Goal: Task Accomplishment & Management: Complete application form

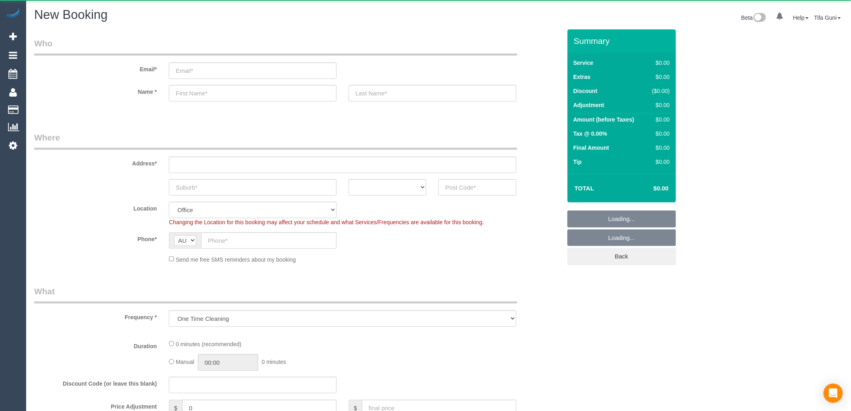
select select "object:649"
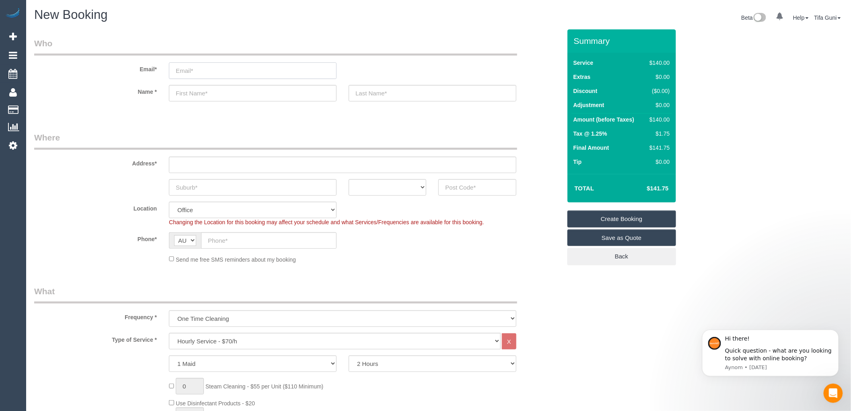
click at [214, 71] on input "email" at bounding box center [253, 70] width 168 height 16
paste input "[EMAIL_ADDRESS][DOMAIN_NAME]"
type input "[EMAIL_ADDRESS][DOMAIN_NAME]"
click at [217, 92] on input "text" at bounding box center [253, 93] width 168 height 16
paste input "[PERSON_NAME]"
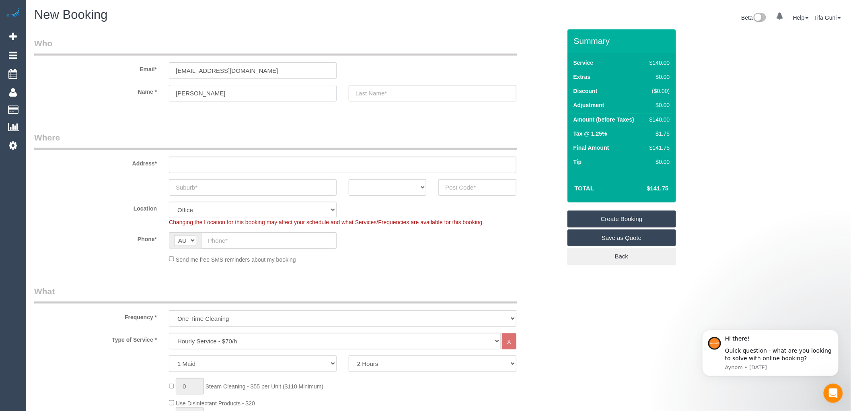
type input "[PERSON_NAME]"
click at [376, 100] on input "text" at bounding box center [433, 93] width 168 height 16
paste input "[PERSON_NAME]"
type input "[PERSON_NAME]"
click at [397, 189] on select "ACT [GEOGRAPHIC_DATA] NT [GEOGRAPHIC_DATA] SA TAS [GEOGRAPHIC_DATA] [GEOGRAPHIC…" at bounding box center [388, 187] width 78 height 16
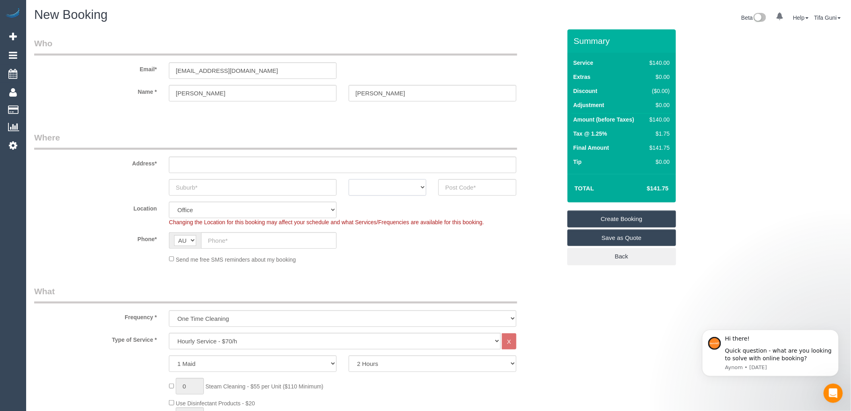
select select "VIC"
click at [349, 179] on select "ACT [GEOGRAPHIC_DATA] NT [GEOGRAPHIC_DATA] SA TAS [GEOGRAPHIC_DATA] [GEOGRAPHIC…" at bounding box center [388, 187] width 78 height 16
click at [467, 187] on input "text" at bounding box center [477, 187] width 78 height 16
type input "3056"
click at [222, 240] on input "text" at bounding box center [269, 240] width 136 height 16
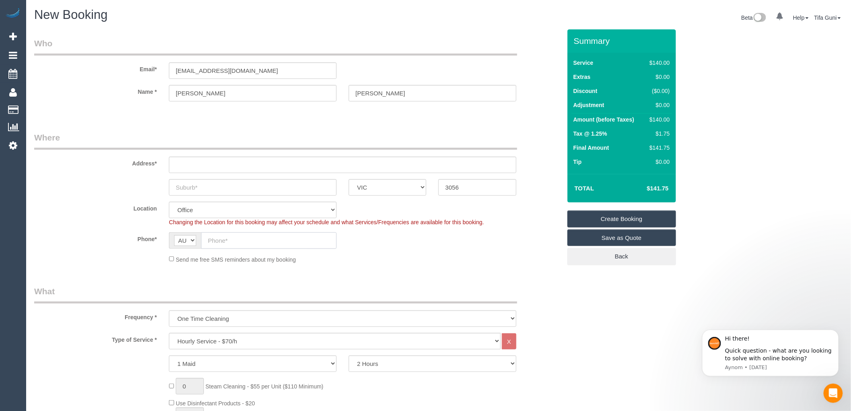
paste input "0470 127 830"
type input "0470 127 830"
click at [192, 158] on input "text" at bounding box center [342, 164] width 347 height 16
paste input "[STREET_ADDRESS][PERSON_NAME]"
type input "[STREET_ADDRESS][PERSON_NAME]"
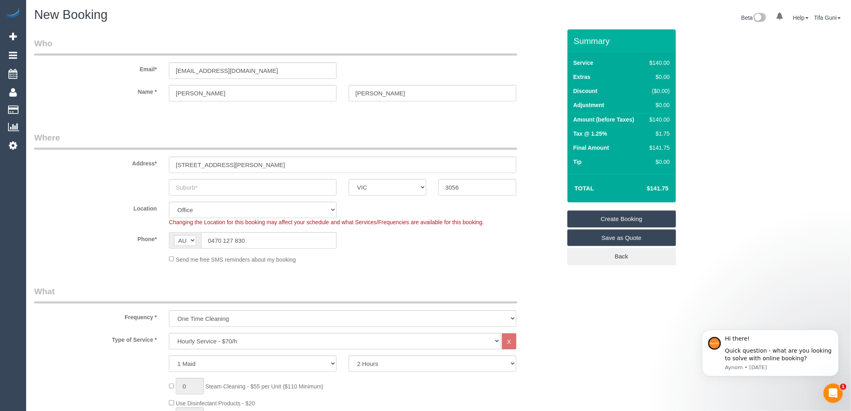
select select "88"
select select "object:2056"
click at [206, 185] on input "text" at bounding box center [253, 187] width 168 height 16
paste input "[GEOGRAPHIC_DATA]"
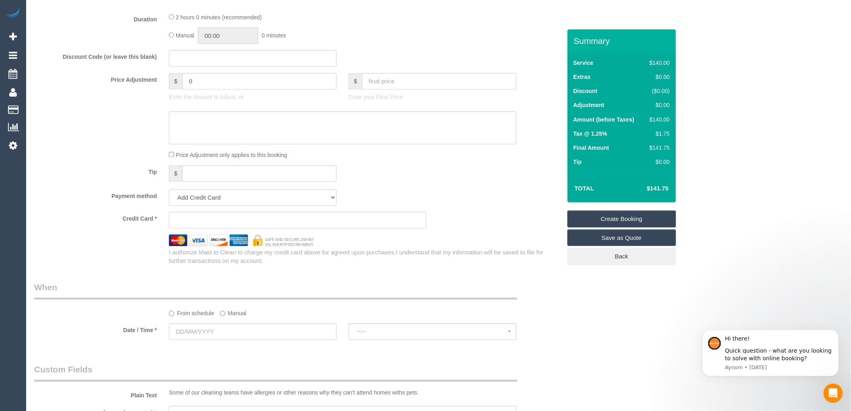
scroll to position [625, 0]
type input "[GEOGRAPHIC_DATA]"
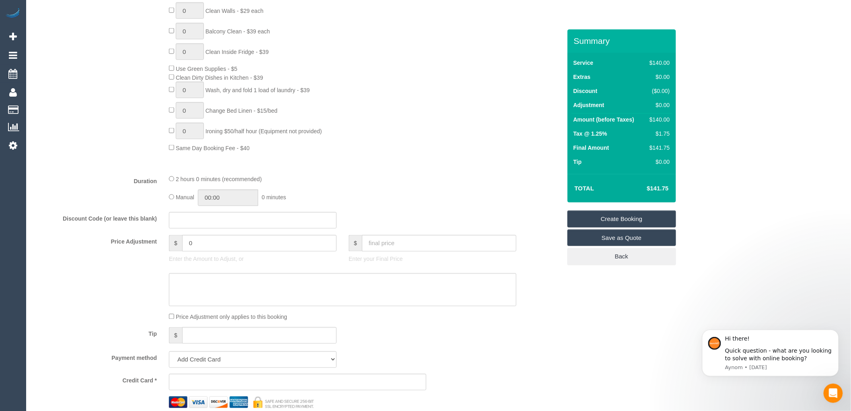
scroll to position [491, 0]
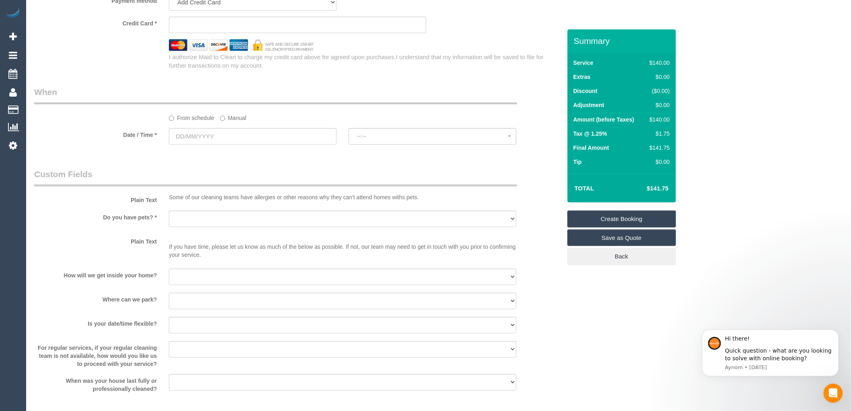
scroll to position [849, 0]
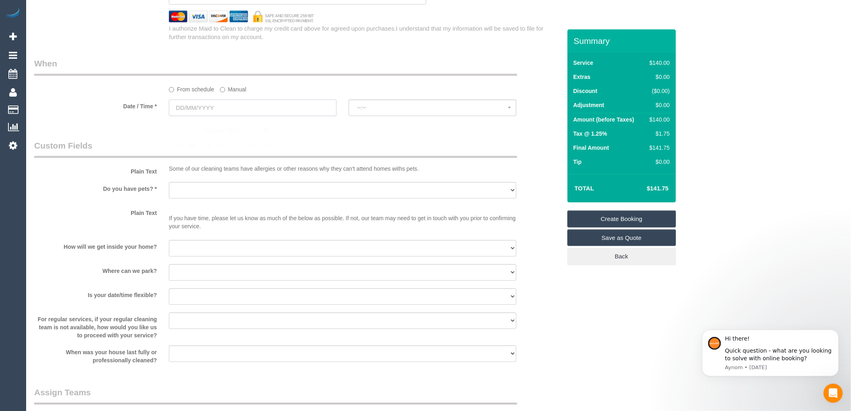
click at [212, 114] on input "text" at bounding box center [253, 107] width 168 height 16
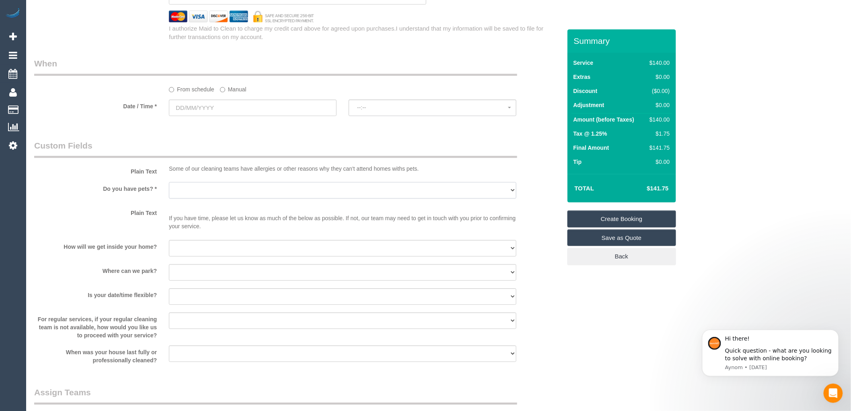
click at [202, 195] on select "Yes - Cats Yes - Dogs No pets Yes - Dogs and Cats Yes - Other" at bounding box center [342, 190] width 347 height 16
select select "number:28"
click at [169, 187] on select "Yes - Cats Yes - Dogs No pets Yes - Dogs and Cats Yes - Other" at bounding box center [342, 190] width 347 height 16
click at [183, 246] on select "I will be home Key will be left (please provide details below) Lock box/Access …" at bounding box center [342, 248] width 347 height 16
click at [126, 267] on sui-booking-custom-fields "Plain Text Some of our cleaning teams have allergies or other reasons why they …" at bounding box center [297, 252] width 527 height 224
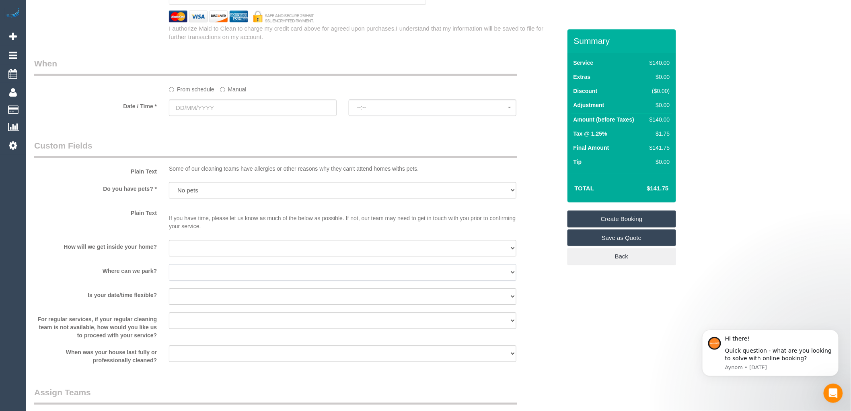
click at [199, 276] on select "I will provide parking on-site Free street parking Paid street parking (cost wi…" at bounding box center [342, 272] width 347 height 16
click at [187, 250] on select "I will be home Key will be left (please provide details below) Lock box/Access …" at bounding box center [342, 248] width 347 height 16
click at [188, 255] on select "I will be home Key will be left (please provide details below) Lock box/Access …" at bounding box center [342, 248] width 347 height 16
click at [191, 252] on select "I will be home Key will be left (please provide details below) Lock box/Access …" at bounding box center [342, 248] width 347 height 16
click at [147, 266] on sui-booking-custom-fields "Plain Text Some of our cleaning teams have allergies or other reasons why they …" at bounding box center [297, 252] width 527 height 224
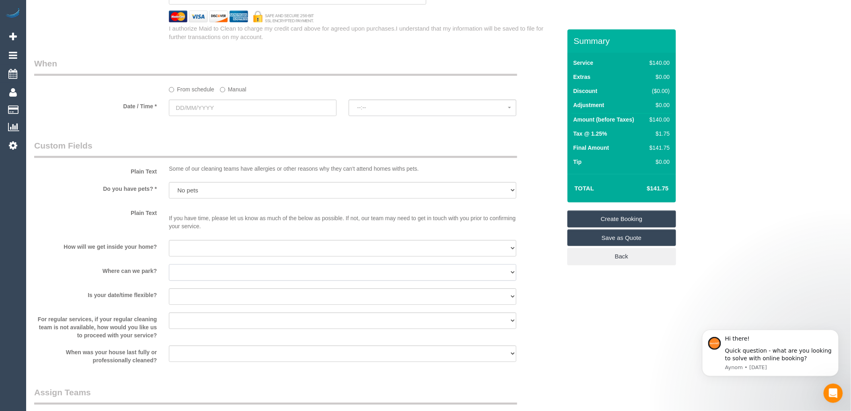
click at [192, 278] on select "I will provide parking on-site Free street parking Paid street parking (cost wi…" at bounding box center [342, 272] width 347 height 16
select select "number:19"
click at [169, 269] on select "I will provide parking on-site Free street parking Paid street parking (cost wi…" at bounding box center [342, 272] width 347 height 16
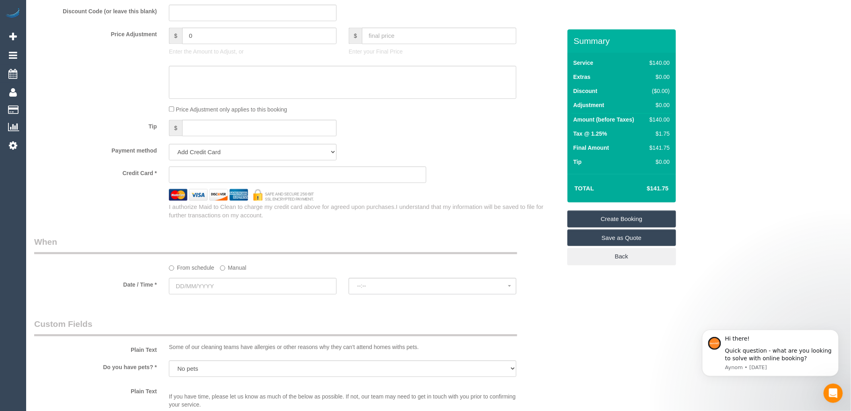
scroll to position [670, 0]
click at [213, 288] on input "text" at bounding box center [253, 286] width 168 height 16
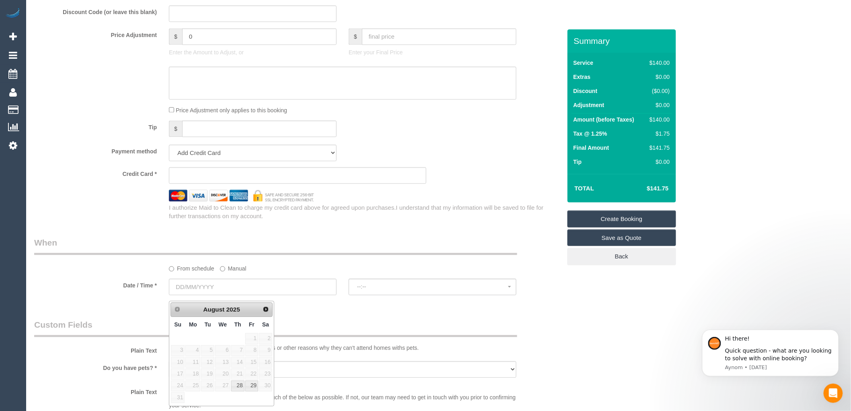
click at [403, 219] on div "I authorize Maid to Clean to charge my credit card above for agreed upon purcha…" at bounding box center [365, 211] width 404 height 17
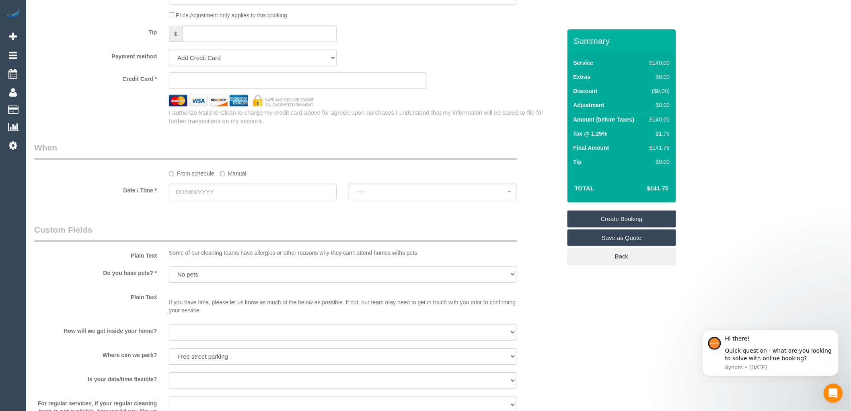
scroll to position [804, 0]
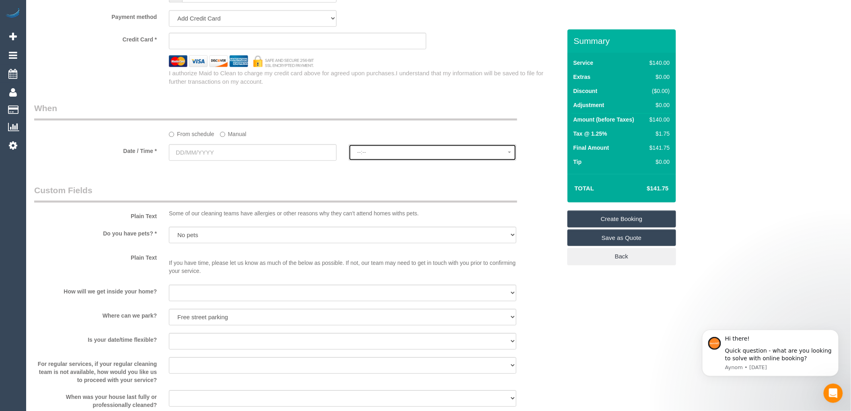
click at [369, 160] on button "--:--" at bounding box center [433, 152] width 168 height 16
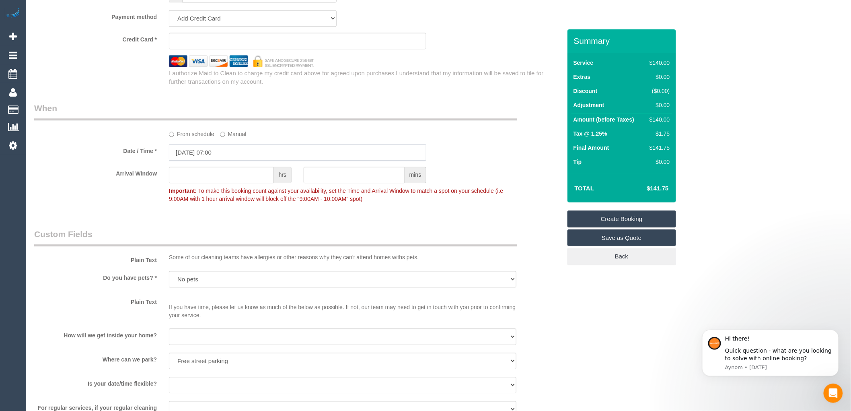
click at [216, 157] on input "[DATE] 07:00" at bounding box center [297, 152] width 257 height 16
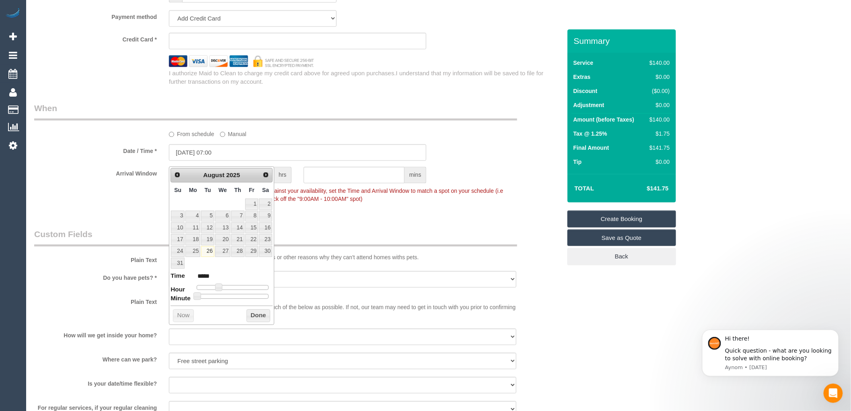
click at [497, 157] on div "Date / Time * [DATE] 07:00" at bounding box center [297, 152] width 539 height 16
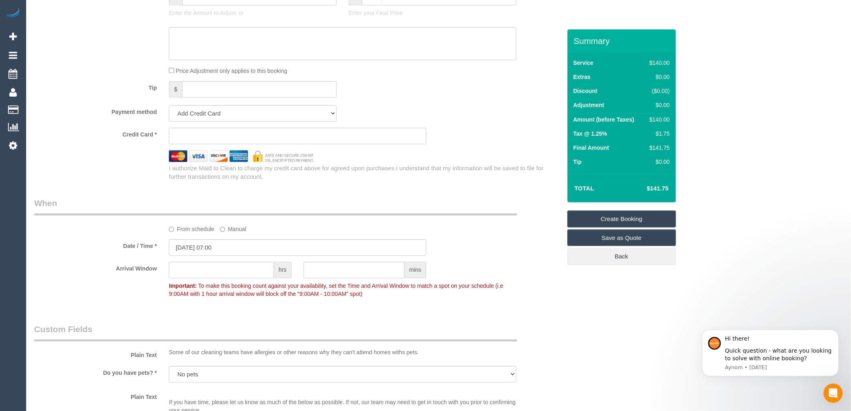
scroll to position [715, 0]
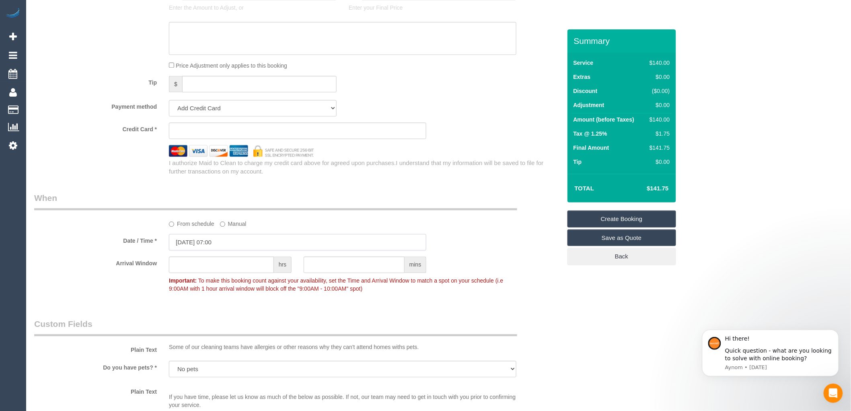
click at [197, 250] on input "[DATE] 07:00" at bounding box center [297, 242] width 257 height 16
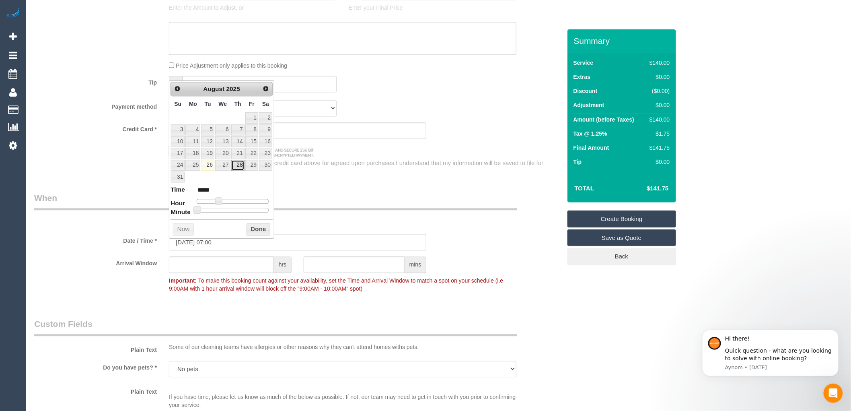
click at [238, 164] on link "28" at bounding box center [237, 165] width 13 height 11
type input "[DATE] 08:00"
type input "*****"
type input "[DATE] 09:00"
type input "*****"
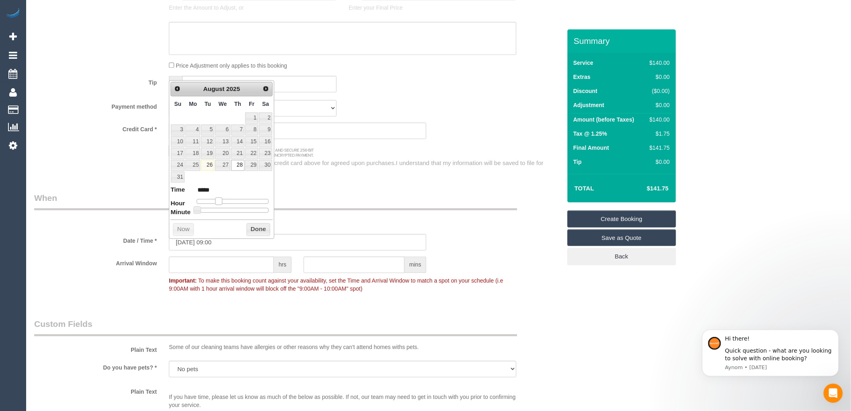
type input "[DATE] 10:00"
type input "*****"
type input "[DATE] 14:00"
type input "*****"
type input "[DATE] 15:00"
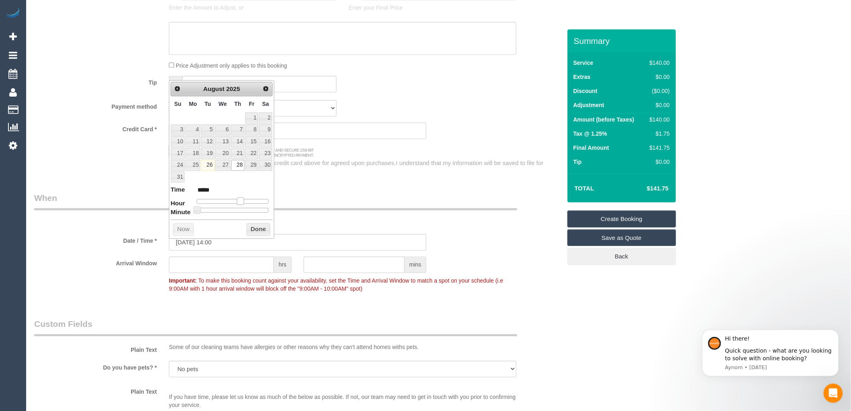
type input "*****"
type input "[DATE] 16:00"
type input "*****"
type input "[DATE] 15:00"
type input "*****"
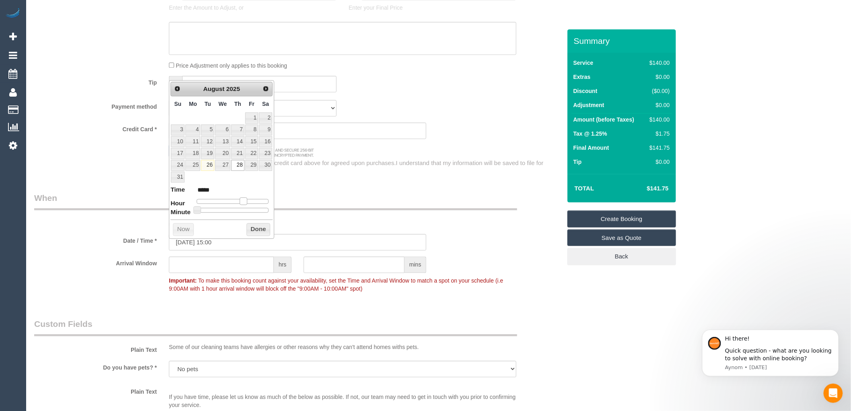
type input "[DATE] 14:00"
type input "*****"
drag, startPoint x: 217, startPoint y: 202, endPoint x: 239, endPoint y: 201, distance: 21.7
click at [239, 201] on span at bounding box center [240, 200] width 7 height 7
click at [353, 173] on div "I authorize Maid to Clean to charge my credit card above for agreed upon purcha…" at bounding box center [365, 166] width 404 height 17
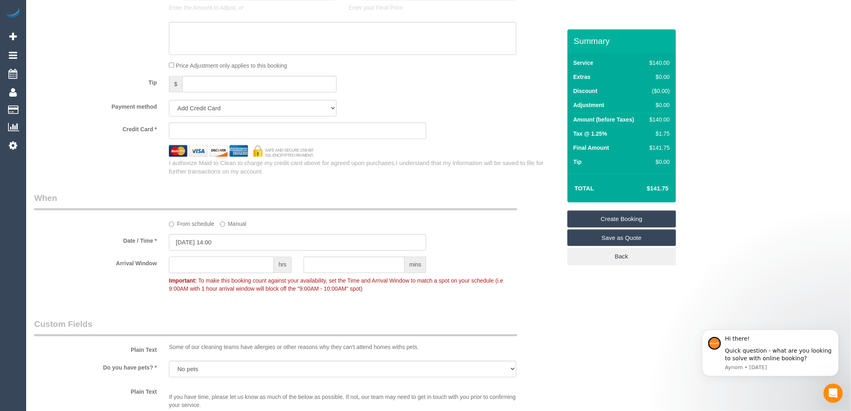
click at [224, 269] on input "text" at bounding box center [221, 264] width 105 height 16
type input "2"
click at [493, 244] on div "Date / Time * [DATE] 14:00" at bounding box center [297, 242] width 539 height 16
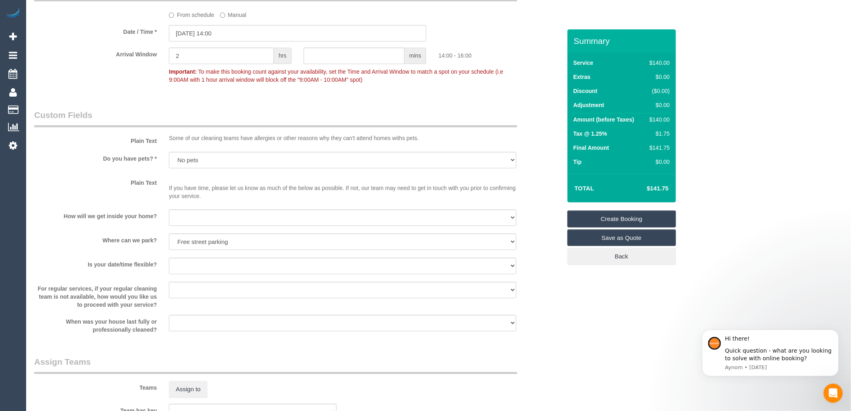
scroll to position [938, 0]
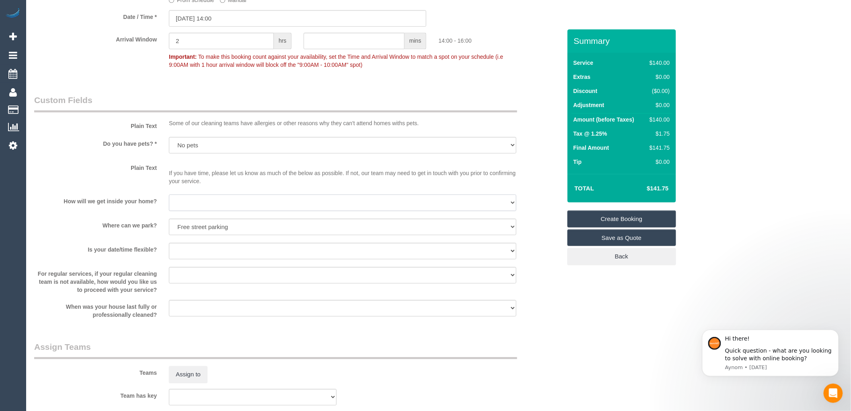
click at [257, 211] on select "I will be home Key will be left (please provide details below) Lock box/Access …" at bounding box center [342, 202] width 347 height 16
select select "number:14"
click at [169, 199] on select "I will be home Key will be left (please provide details below) Lock box/Access …" at bounding box center [342, 202] width 347 height 16
click at [241, 233] on select "I will provide parking on-site Free street parking Paid street parking (cost wi…" at bounding box center [342, 226] width 347 height 16
select select "number:21"
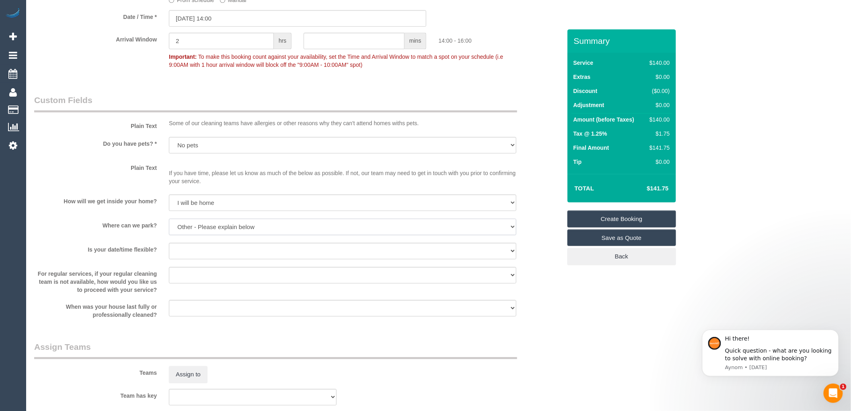
click at [169, 224] on select "I will provide parking on-site Free street parking Paid street parking (cost wi…" at bounding box center [342, 226] width 347 height 16
click at [236, 255] on select "Yes - date and time Yes - date but not time Yes - time but not date No - No fle…" at bounding box center [342, 250] width 347 height 16
select select "number:25"
click at [169, 248] on select "Yes - date and time Yes - date but not time Yes - time but not date No - No fle…" at bounding box center [342, 250] width 347 height 16
click at [248, 256] on select "Yes - date and time Yes - date but not time Yes - time but not date No - No fle…" at bounding box center [342, 250] width 347 height 16
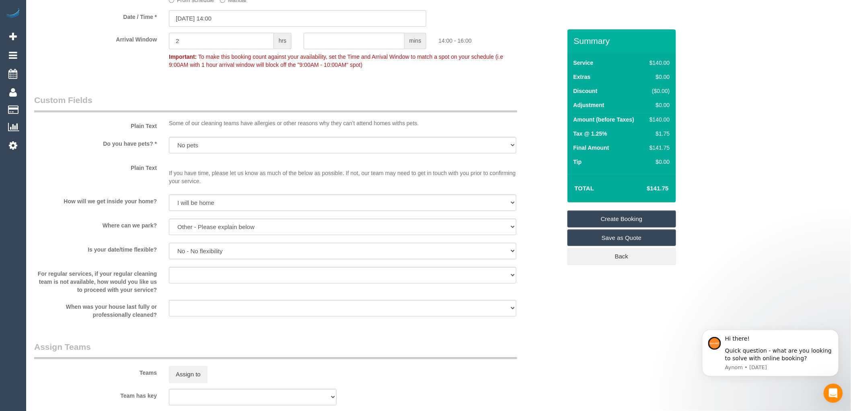
click at [248, 256] on select "Yes - date and time Yes - date but not time Yes - time but not date No - No fle…" at bounding box center [342, 250] width 347 height 16
click at [230, 255] on select "Yes - date and time Yes - date but not time Yes - time but not date No - No fle…" at bounding box center [342, 250] width 347 height 16
click at [219, 209] on select "I will be home Key will be left (please provide details below) Lock box/Access …" at bounding box center [342, 202] width 347 height 16
click at [211, 173] on p "If you have time, please let us know as much of the below as possible. If not, …" at bounding box center [342, 173] width 347 height 24
click at [215, 235] on select "I will provide parking on-site Free street parking Paid street parking (cost wi…" at bounding box center [342, 226] width 347 height 16
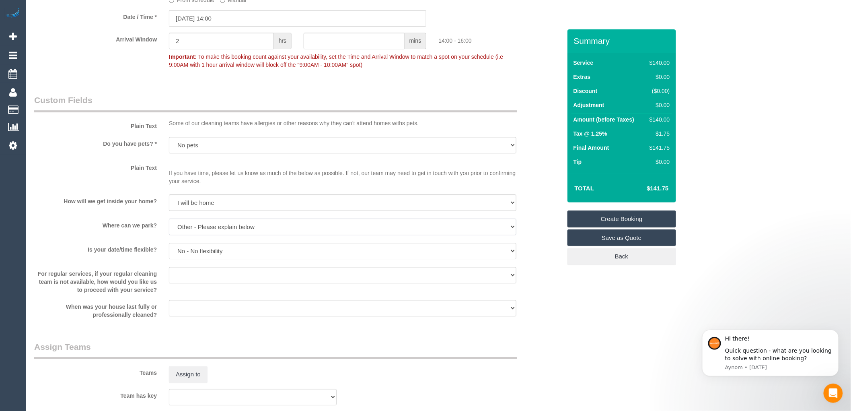
select select "number:19"
click at [169, 224] on select "I will provide parking on-site Free street parking Paid street parking (cost wi…" at bounding box center [342, 226] width 347 height 16
click at [230, 257] on select "Yes - date and time Yes - date but not time Yes - time but not date No - No fle…" at bounding box center [342, 250] width 347 height 16
select select "number:24"
click at [169, 248] on select "Yes - date and time Yes - date but not time Yes - time but not date No - No fle…" at bounding box center [342, 250] width 347 height 16
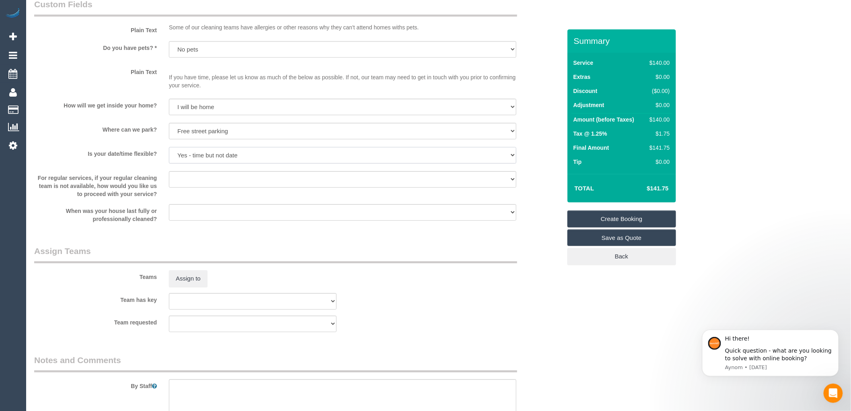
scroll to position [1129, 0]
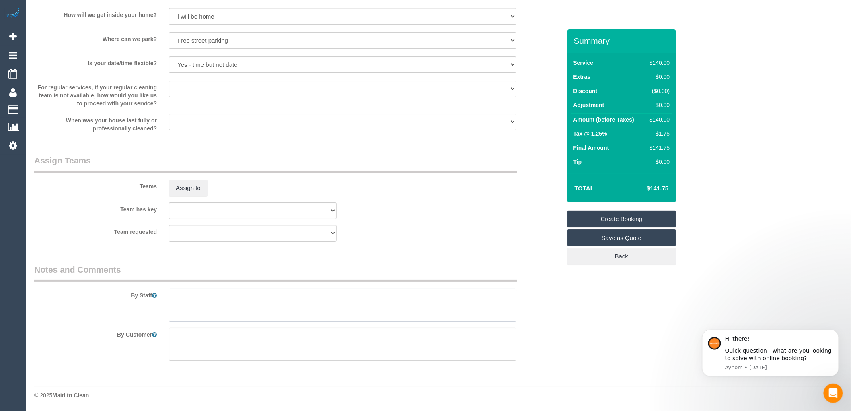
click at [176, 297] on textarea at bounding box center [342, 304] width 347 height 33
paste textarea "I just need the floor tiles in the kitchen and bathroom and shower recess don"
drag, startPoint x: 188, startPoint y: 306, endPoint x: 172, endPoint y: 302, distance: 17.0
click at [172, 302] on textarea at bounding box center [342, 304] width 347 height 33
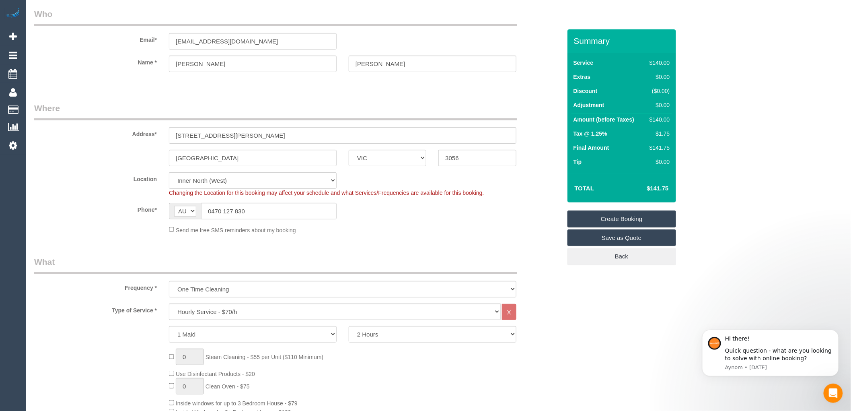
scroll to position [0, 0]
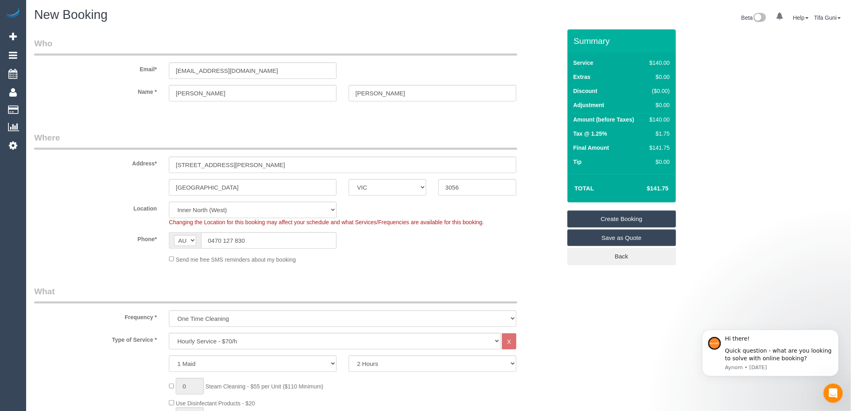
type textarea "There is free street parking but if you don't find it , he is happy to pay for …"
drag, startPoint x: 236, startPoint y: 73, endPoint x: 165, endPoint y: 72, distance: 70.4
click at [165, 72] on div "[EMAIL_ADDRESS][DOMAIN_NAME]" at bounding box center [253, 70] width 180 height 16
click at [613, 220] on link "Create Booking" at bounding box center [621, 218] width 109 height 17
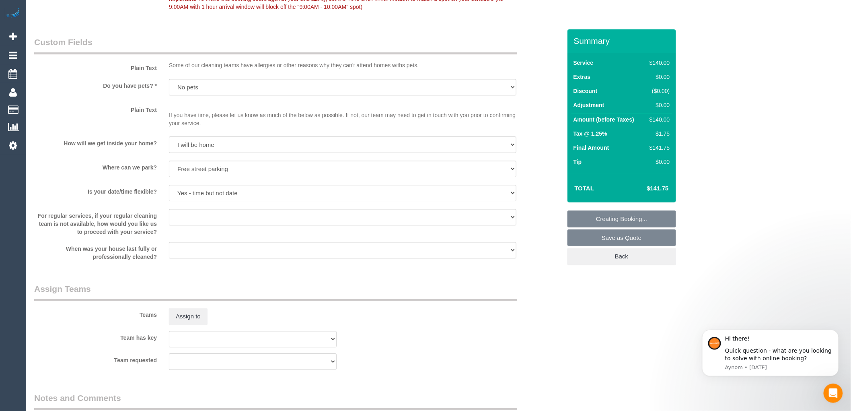
scroll to position [1027, 0]
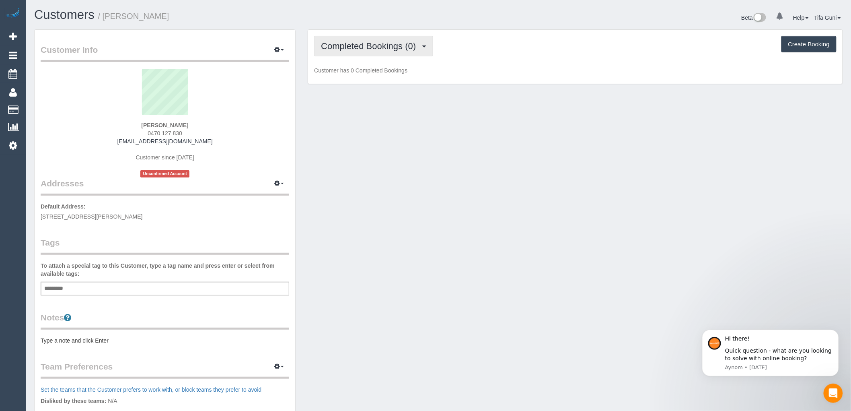
click at [419, 44] on span "Completed Bookings (0)" at bounding box center [370, 46] width 99 height 10
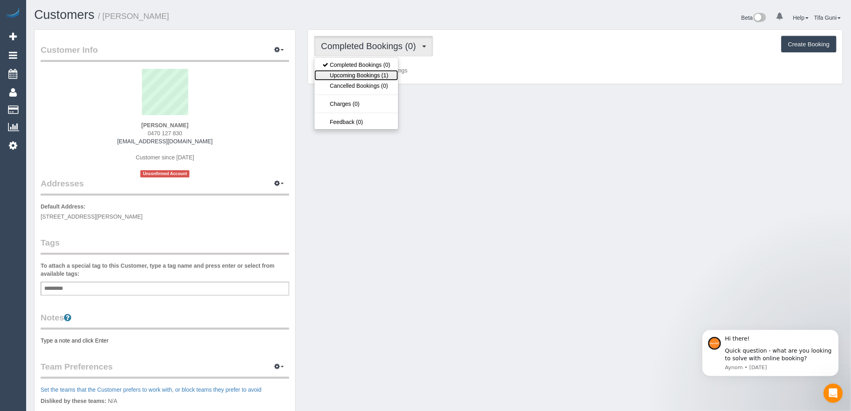
click at [365, 77] on link "Upcoming Bookings (1)" at bounding box center [356, 75] width 84 height 10
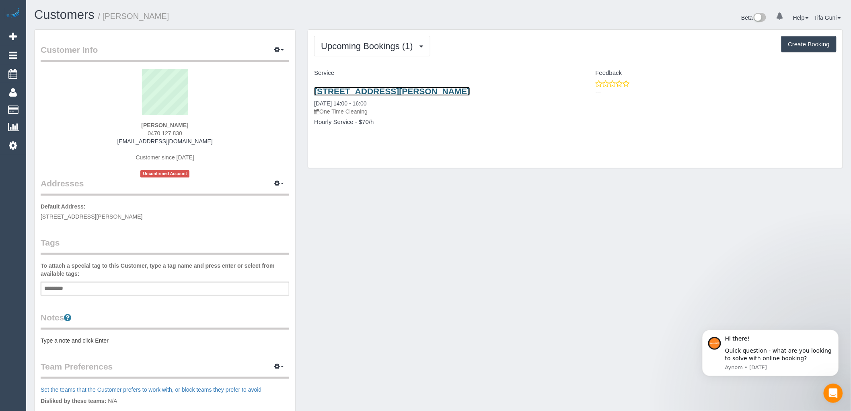
click at [413, 89] on link "402/9 Wilson Avenue, Brunswick, VIC 3056" at bounding box center [392, 90] width 156 height 9
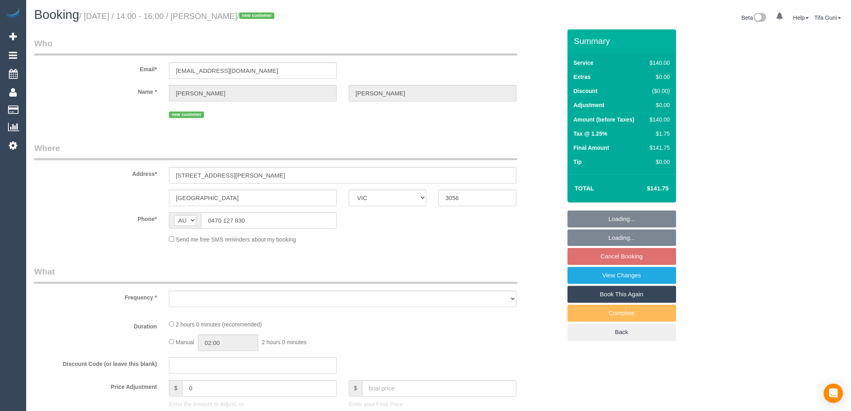
select select "VIC"
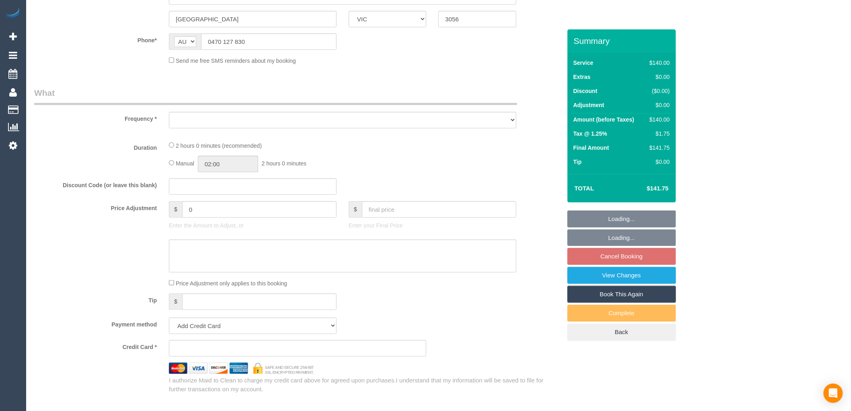
select select "string:stripe-pm_1S0H1X2GScqysDRVlpD7Lc6q"
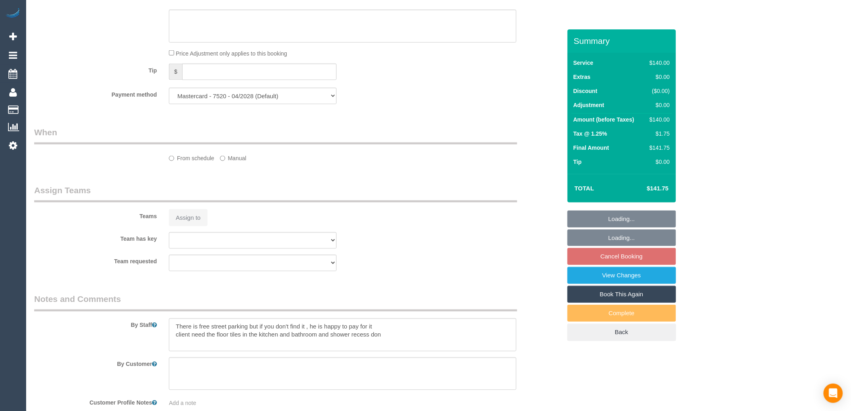
select select "object:531"
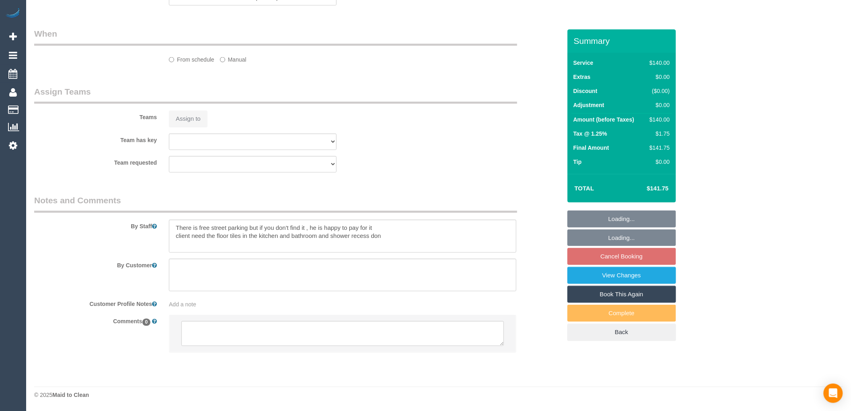
select select "number:28"
select select "number:14"
select select "number:19"
select select "number:24"
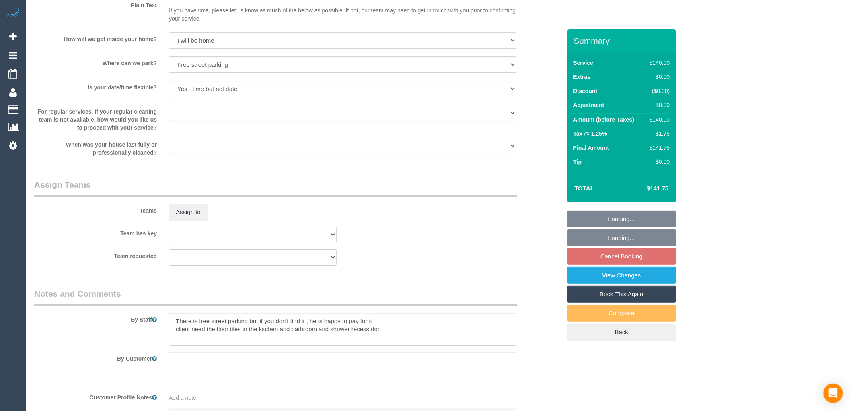
select select "object:1694"
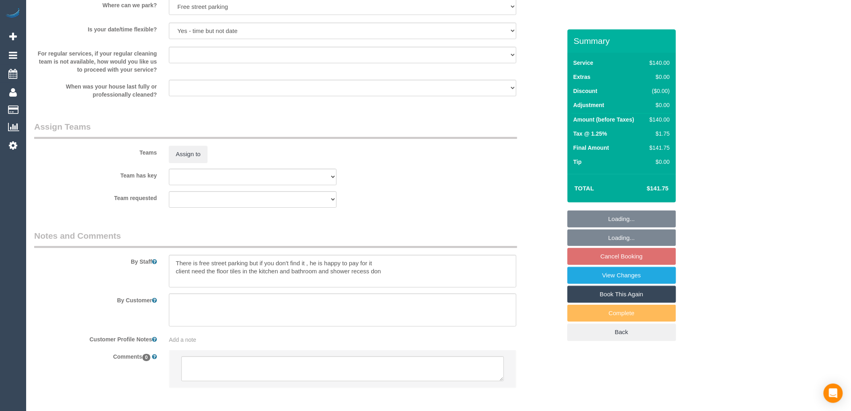
select select "spot1"
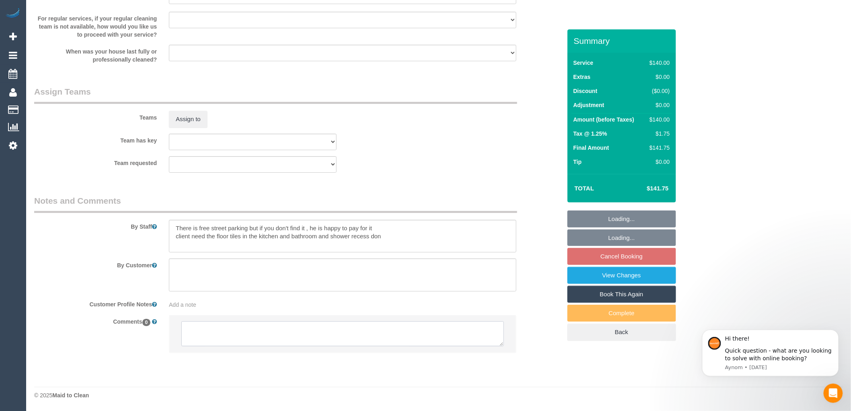
click at [227, 330] on textarea at bounding box center [342, 333] width 323 height 25
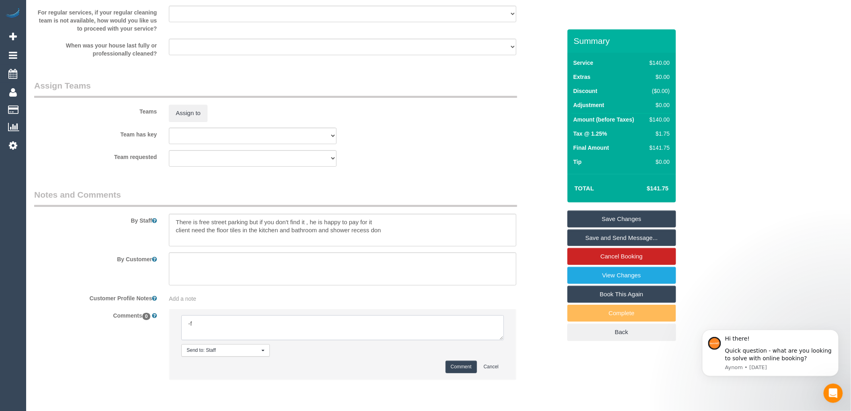
type textarea "-"
paste textarea "Flexibility dates: Flexibility times: Notes: Contact via:"
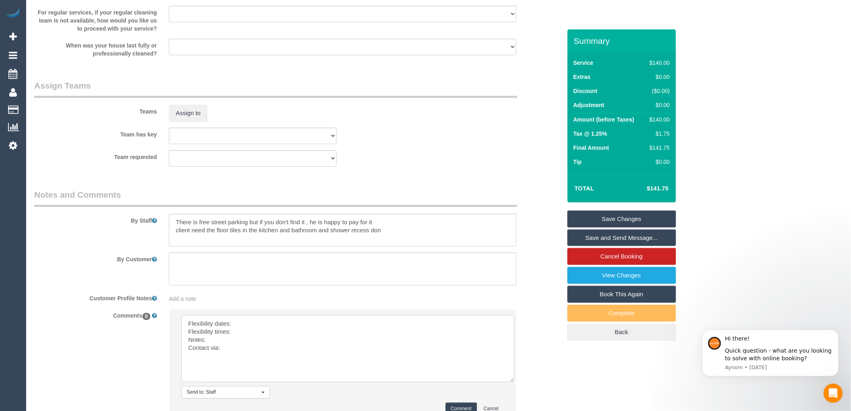
drag, startPoint x: 501, startPoint y: 343, endPoint x: 513, endPoint y: 386, distance: 45.5
click at [513, 382] on textarea at bounding box center [347, 348] width 333 height 67
click at [244, 329] on textarea at bounding box center [348, 349] width 334 height 69
click at [238, 329] on textarea at bounding box center [348, 349] width 334 height 69
click at [241, 339] on textarea at bounding box center [348, 349] width 334 height 69
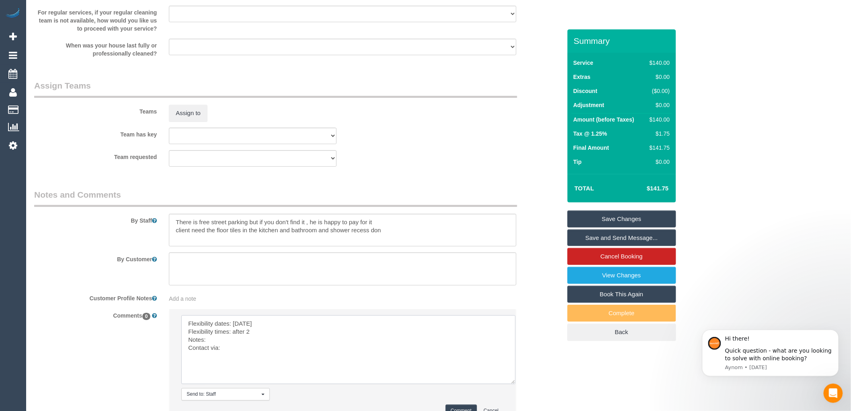
click at [214, 345] on textarea at bounding box center [348, 349] width 334 height 69
drag, startPoint x: 291, startPoint y: 342, endPoint x: 273, endPoint y: 340, distance: 18.6
click at [273, 340] on textarea at bounding box center [348, 349] width 334 height 69
click at [283, 349] on textarea at bounding box center [348, 349] width 334 height 69
drag, startPoint x: 288, startPoint y: 346, endPoint x: 268, endPoint y: 343, distance: 20.4
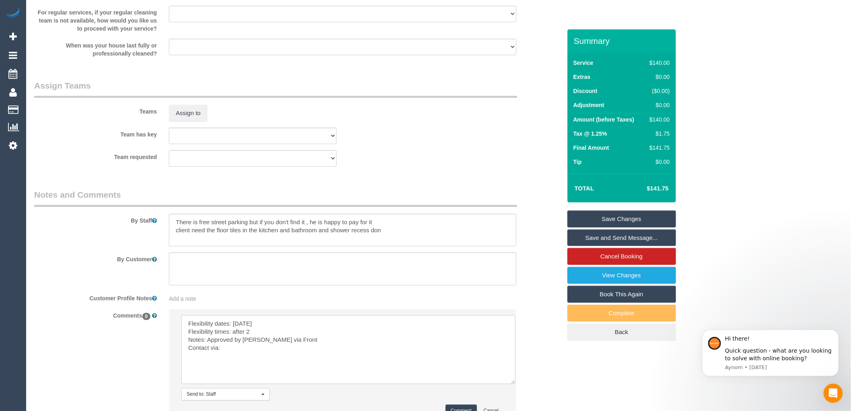
click at [268, 343] on textarea at bounding box center [348, 349] width 334 height 69
click at [231, 358] on textarea at bounding box center [348, 349] width 334 height 69
click at [229, 353] on textarea at bounding box center [348, 349] width 334 height 69
paste textarea "Front"
click at [220, 353] on textarea at bounding box center [348, 349] width 334 height 69
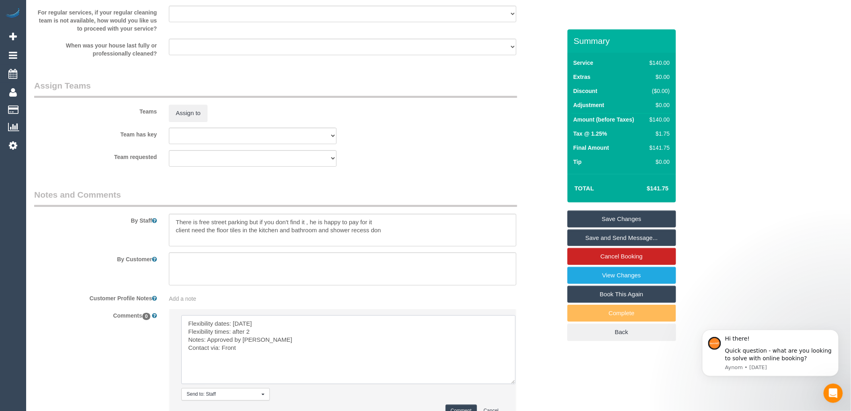
scroll to position [1190, 0]
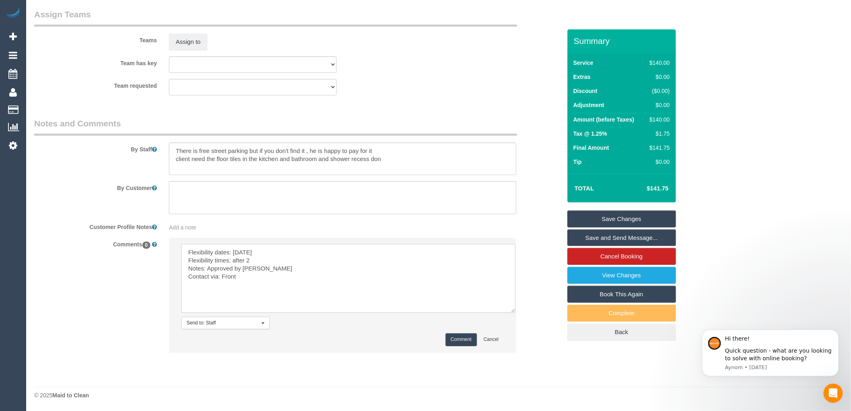
type textarea "Flexibility dates: Thursday Flexibility times: after 2 Notes: Approved by Steve…"
click at [459, 340] on button "Comment" at bounding box center [461, 339] width 31 height 12
